Goal: Find specific page/section: Find specific page/section

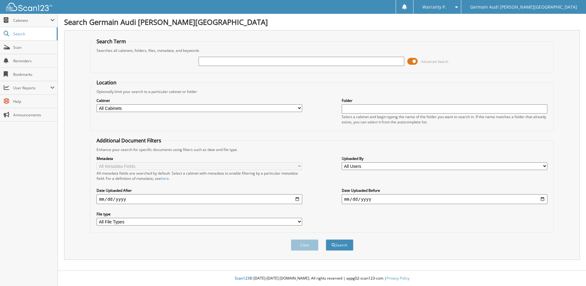
click at [272, 60] on input "text" at bounding box center [302, 61] width 206 height 9
type input "46943"
click at [326, 239] on button "Search" at bounding box center [340, 244] width 28 height 11
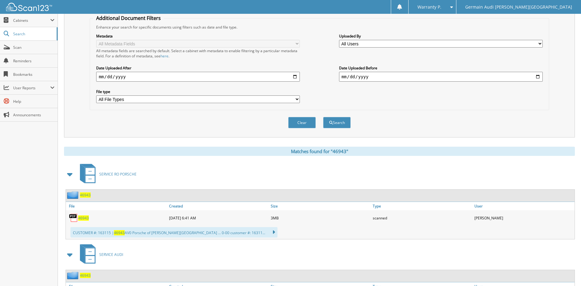
scroll to position [123, 0]
click at [85, 218] on span "46943" at bounding box center [83, 217] width 11 height 5
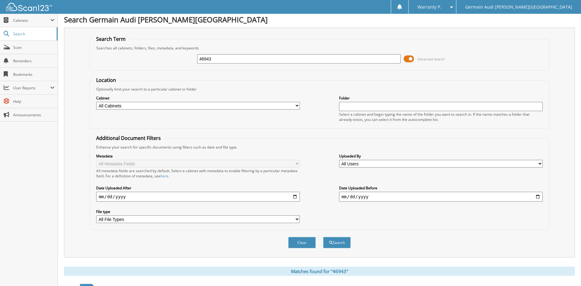
scroll to position [0, 0]
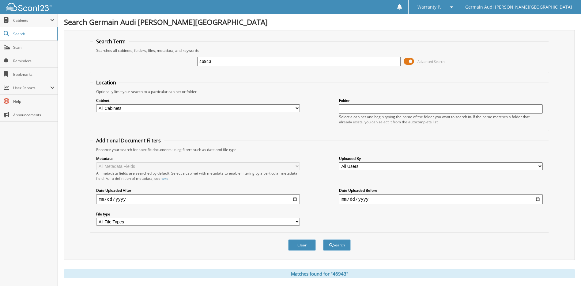
click at [213, 62] on input "46943" at bounding box center [299, 61] width 204 height 9
type input "46934"
click at [323, 239] on button "Search" at bounding box center [337, 244] width 28 height 11
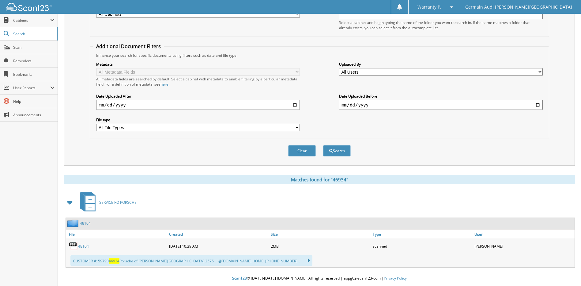
scroll to position [94, 0]
click at [84, 243] on link "48104" at bounding box center [83, 245] width 11 height 5
click at [85, 247] on link "48104" at bounding box center [83, 245] width 11 height 5
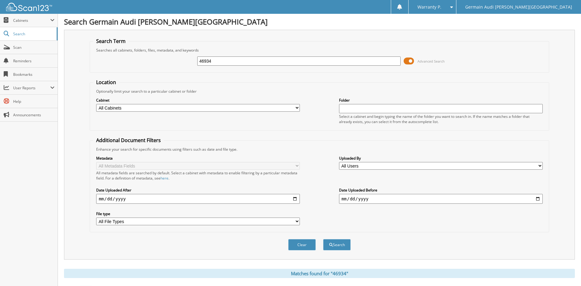
scroll to position [0, 0]
click at [223, 62] on input "46934" at bounding box center [299, 61] width 204 height 9
type input "46636"
click at [323, 239] on button "Search" at bounding box center [337, 244] width 28 height 11
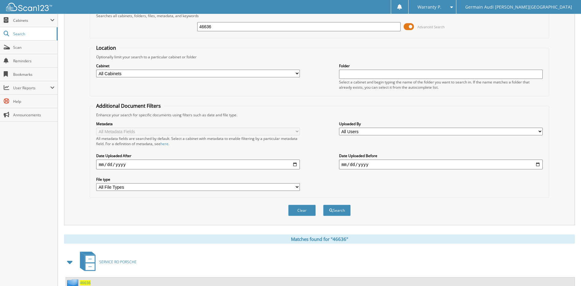
scroll to position [123, 0]
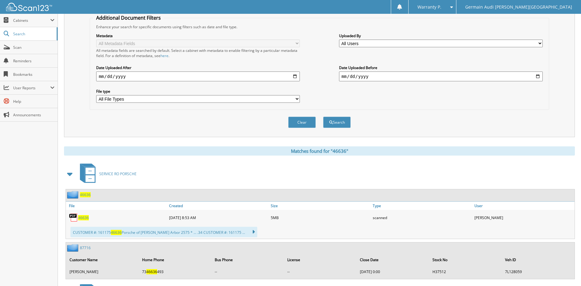
click at [84, 215] on span "46636" at bounding box center [83, 217] width 11 height 5
click at [156, 62] on div "Metadata All Metadata Fields All metadata fields are searched by default. Selec…" at bounding box center [319, 67] width 453 height 77
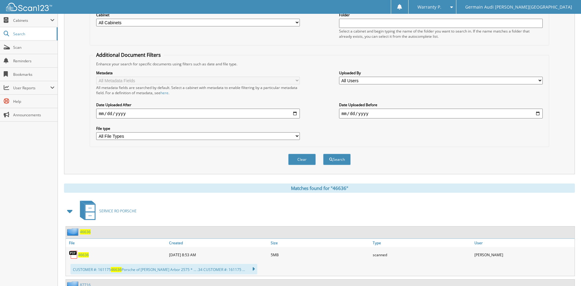
scroll to position [31, 0]
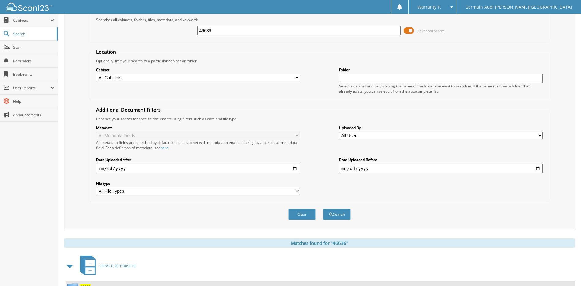
click at [224, 34] on input "46636" at bounding box center [299, 30] width 204 height 9
click at [224, 32] on input "46636" at bounding box center [299, 30] width 204 height 9
click at [223, 33] on input "46636" at bounding box center [299, 30] width 204 height 9
click at [212, 27] on input "46636" at bounding box center [299, 30] width 204 height 9
click at [213, 29] on input "46636" at bounding box center [299, 30] width 204 height 9
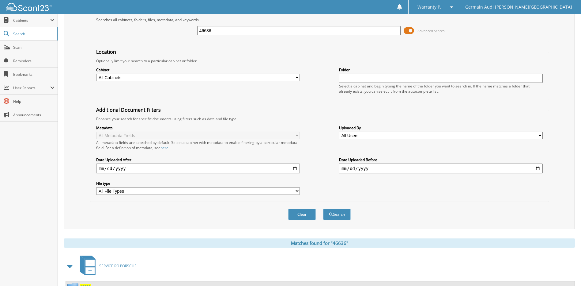
click at [213, 29] on input "46636" at bounding box center [299, 30] width 204 height 9
type input "46893"
click at [323, 208] on button "Search" at bounding box center [337, 213] width 28 height 11
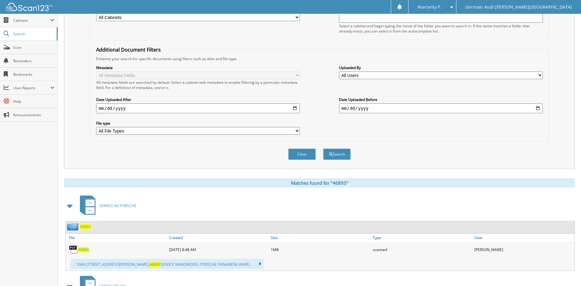
scroll to position [92, 0]
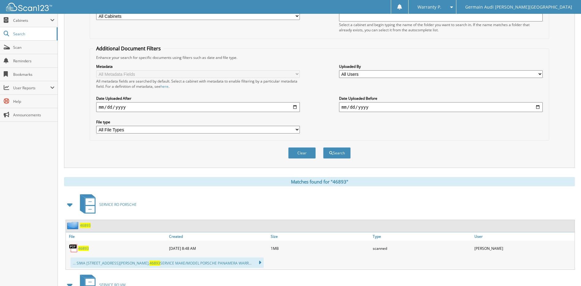
click at [85, 249] on span "46893" at bounding box center [83, 247] width 11 height 5
click at [169, 162] on div "Clear Search" at bounding box center [319, 152] width 459 height 25
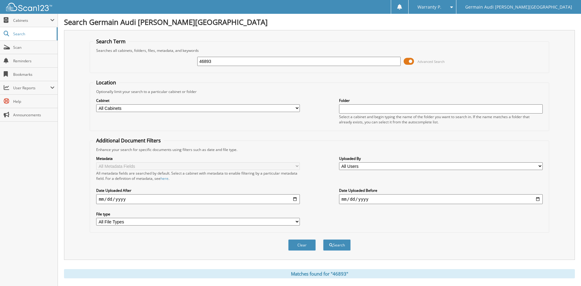
click at [154, 60] on div "46893 Advanced Search" at bounding box center [319, 61] width 453 height 17
click at [225, 62] on input "46893" at bounding box center [299, 61] width 204 height 9
type input "46953"
click at [323, 239] on button "Search" at bounding box center [337, 244] width 28 height 11
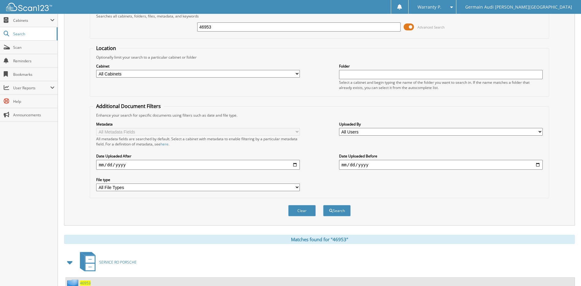
scroll to position [123, 0]
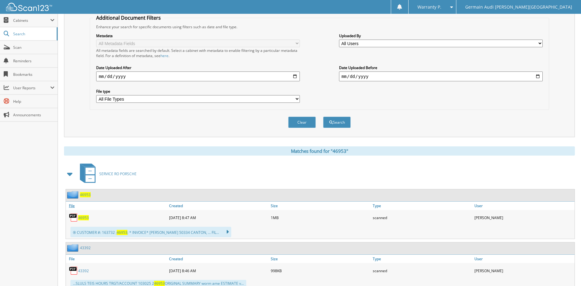
drag, startPoint x: 85, startPoint y: 217, endPoint x: 103, endPoint y: 207, distance: 20.7
click at [85, 217] on span "46953" at bounding box center [83, 217] width 11 height 5
click at [133, 125] on div "Clear Search" at bounding box center [319, 122] width 459 height 25
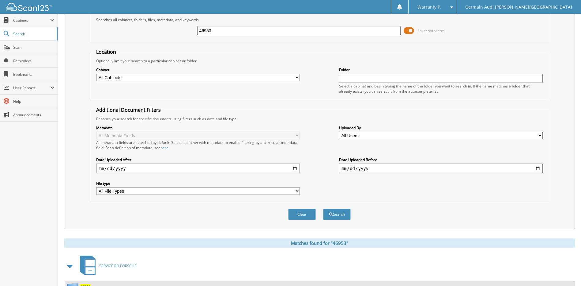
scroll to position [0, 0]
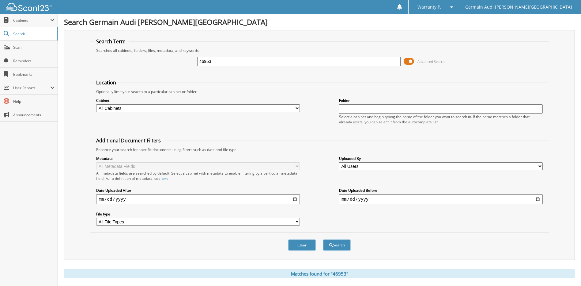
click at [222, 61] on input "46953" at bounding box center [299, 61] width 204 height 9
type input "46943"
click at [323, 239] on button "Search" at bounding box center [337, 244] width 28 height 11
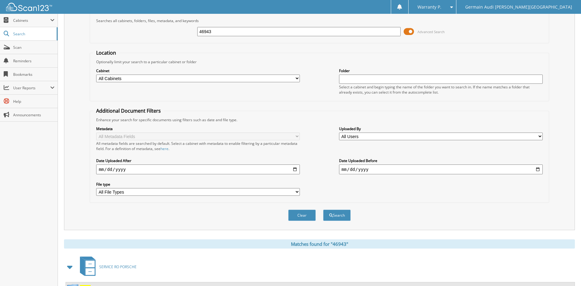
scroll to position [123, 0]
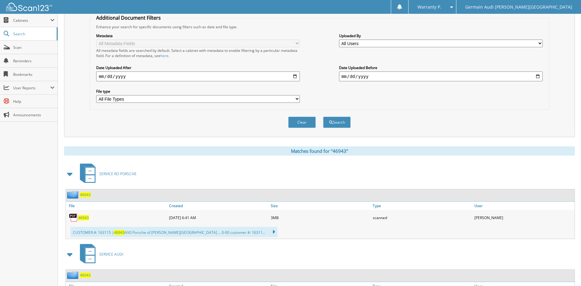
click at [82, 217] on span "46943" at bounding box center [83, 217] width 11 height 5
click at [141, 126] on div "Clear Search" at bounding box center [319, 122] width 459 height 25
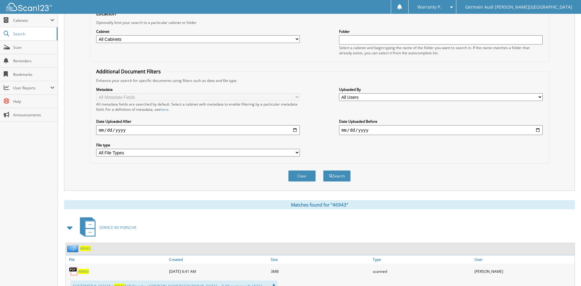
scroll to position [0, 0]
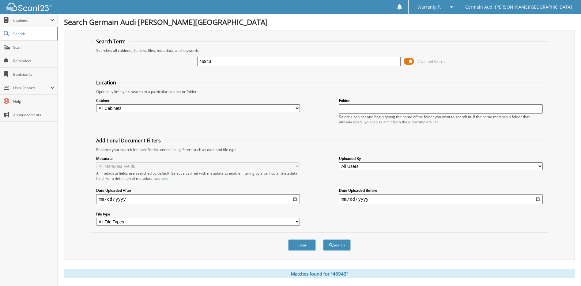
click at [217, 60] on input "46943" at bounding box center [299, 61] width 204 height 9
type input "46959"
click at [323, 239] on button "Search" at bounding box center [337, 244] width 28 height 11
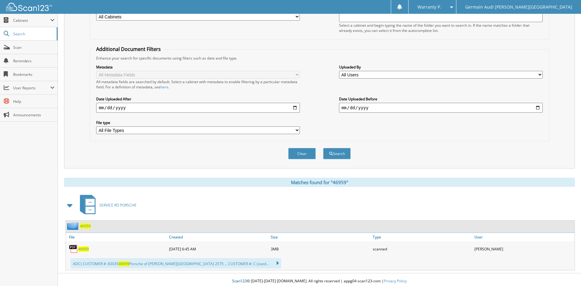
scroll to position [92, 0]
click at [85, 249] on span "46959" at bounding box center [83, 247] width 11 height 5
drag, startPoint x: 143, startPoint y: 162, endPoint x: 146, endPoint y: 149, distance: 13.2
click at [143, 161] on div "Clear Search" at bounding box center [319, 152] width 459 height 25
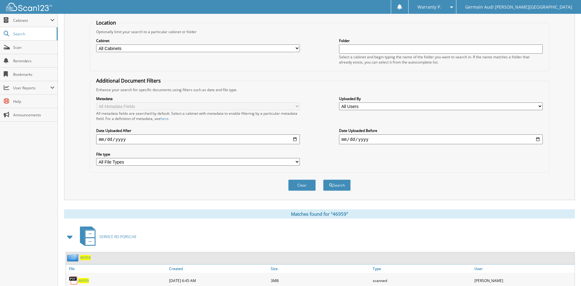
scroll to position [0, 0]
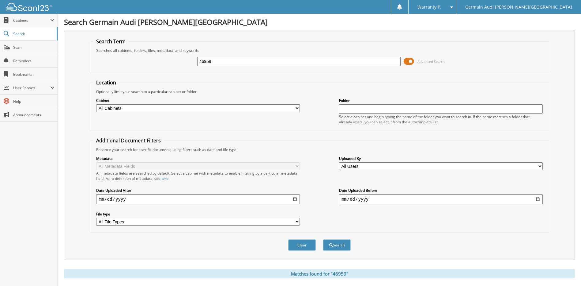
click at [217, 62] on input "46959" at bounding box center [299, 61] width 204 height 9
type input "46964"
click at [323, 239] on button "Search" at bounding box center [337, 244] width 28 height 11
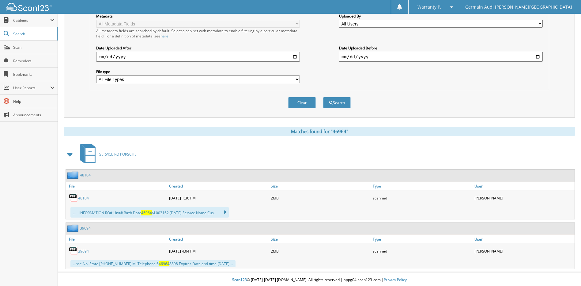
scroll to position [144, 0]
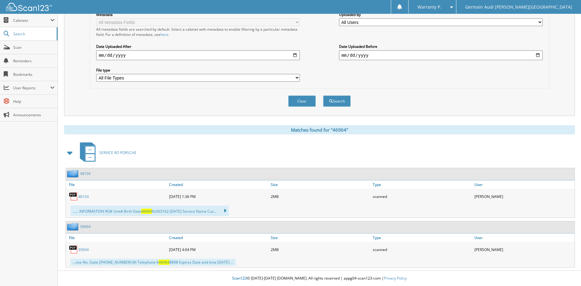
click at [85, 197] on link "48104" at bounding box center [83, 196] width 11 height 5
